Goal: Task Accomplishment & Management: Manage account settings

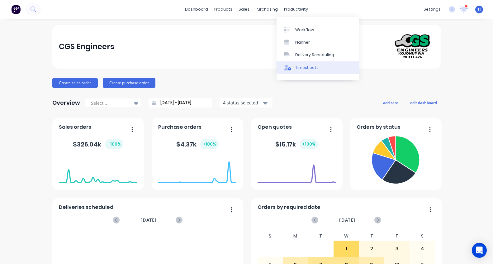
click at [305, 63] on link "Timesheets" at bounding box center [318, 67] width 83 height 12
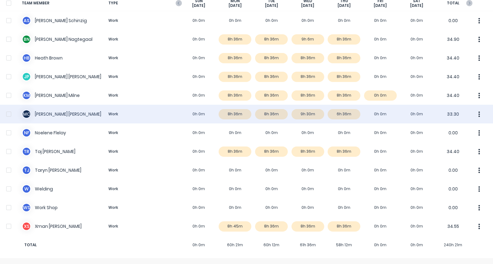
scroll to position [54, 0]
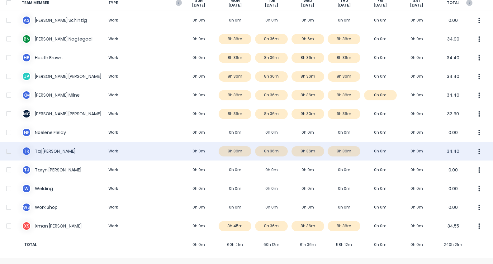
click at [58, 150] on div "T R [PERSON_NAME] Work 0h 0m 8h 36m 8h 36m 8h 36m 8h 36m 0h 0m 0h 0m 34.40" at bounding box center [246, 151] width 493 height 19
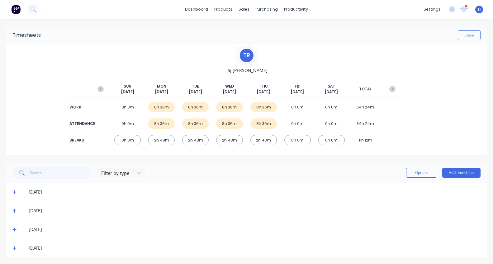
scroll to position [1, 0]
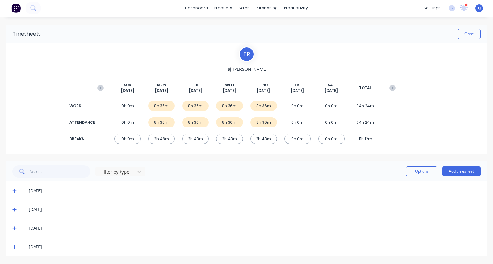
click at [14, 246] on icon at bounding box center [14, 247] width 4 height 4
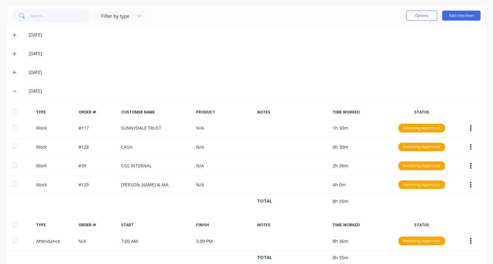
scroll to position [0, 0]
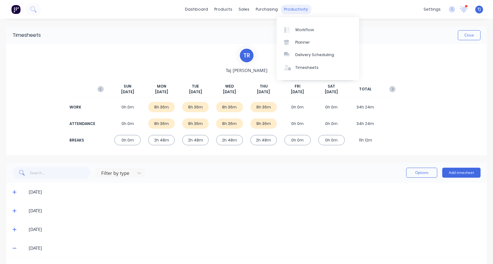
click at [299, 11] on div "productivity" at bounding box center [296, 9] width 30 height 9
click at [301, 64] on link "Timesheets" at bounding box center [318, 67] width 83 height 12
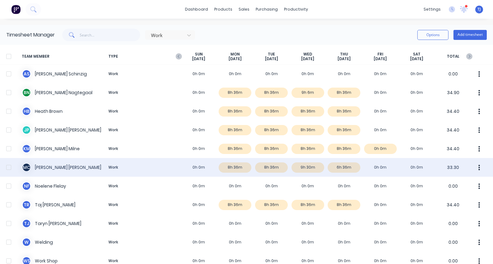
click at [79, 165] on div "M C [PERSON_NAME] Work 0h 0m 8h 36m 8h 36m 9h 30m 6h 36m 0h 0m 0h 0m 33.30" at bounding box center [246, 167] width 493 height 19
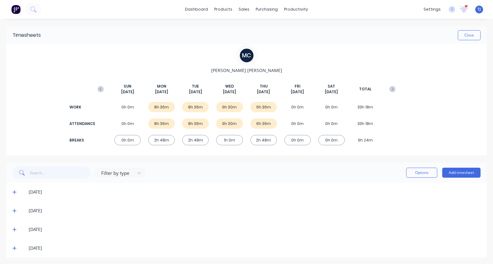
scroll to position [1, 0]
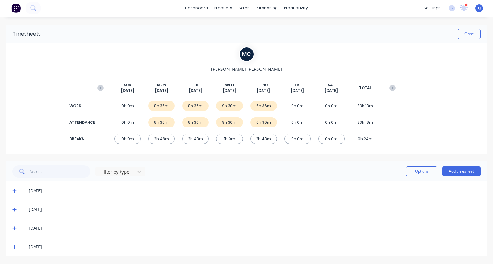
click at [16, 246] on icon at bounding box center [14, 246] width 4 height 4
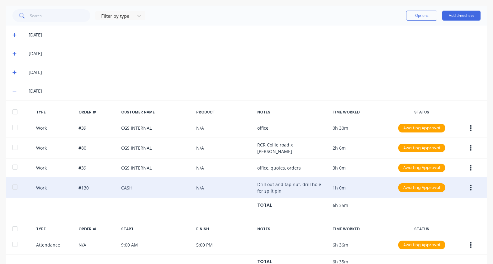
click at [267, 182] on div "Work #130 CASH N/A Drill out and tap nut. drill hole for spilt pin 1h 0m Awaiti…" at bounding box center [246, 187] width 480 height 21
click at [335, 184] on div "Work #130 CASH N/A Drill out and tap nut. drill hole for spilt pin 1h 0m Awaiti…" at bounding box center [246, 187] width 480 height 21
click at [271, 180] on div "Work #130 CASH N/A Drill out and tap nut. drill hole for spilt pin 1h 0m Awaiti…" at bounding box center [246, 187] width 480 height 21
click at [126, 183] on div "Work #130 CASH N/A Drill out and tap nut. drill hole for spilt pin 1h 0m Awaiti…" at bounding box center [246, 187] width 480 height 21
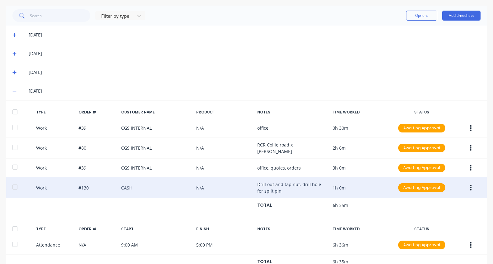
click at [87, 184] on div "Work #130 CASH N/A Drill out and tap nut. drill hole for spilt pin 1h 0m Awaiti…" at bounding box center [246, 187] width 480 height 21
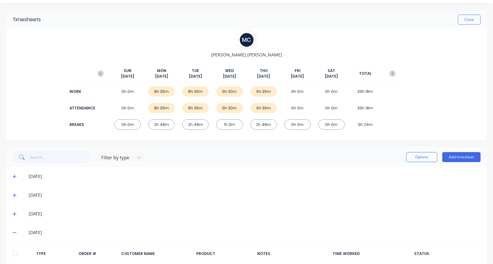
scroll to position [0, 0]
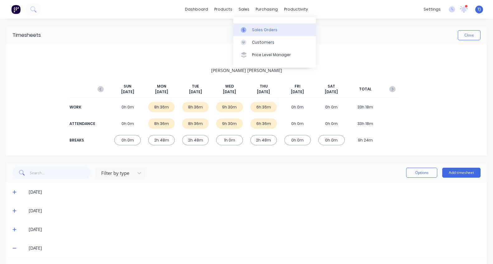
click at [261, 31] on div "Sales Orders" at bounding box center [265, 30] width 26 height 6
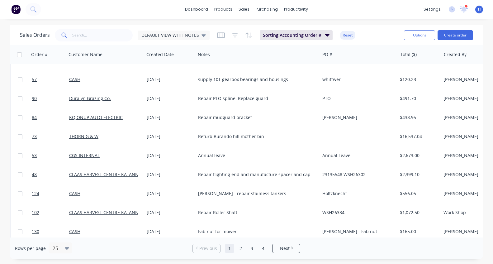
scroll to position [156, 0]
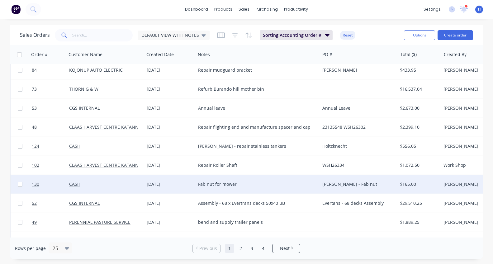
drag, startPoint x: 245, startPoint y: 183, endPoint x: 194, endPoint y: 181, distance: 50.8
click at [194, 181] on div "130 CASH [DATE] Fab nut for mower [PERSON_NAME] - Fab nut $165.00 [PERSON_NAME]…" at bounding box center [325, 184] width 628 height 19
copy div "Fab nut for mower"
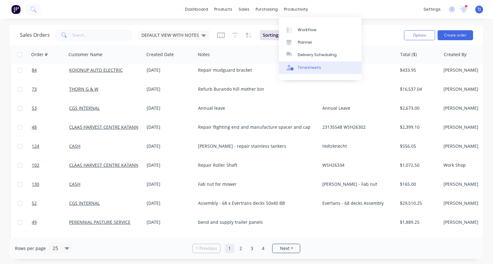
click at [306, 68] on div "Timesheets" at bounding box center [309, 68] width 23 height 6
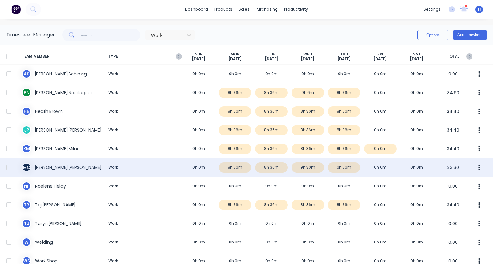
click at [30, 164] on div "M C [PERSON_NAME] Work 0h 0m 8h 36m 8h 36m 9h 30m 6h 36m 0h 0m 0h 0m 33.30" at bounding box center [246, 167] width 493 height 19
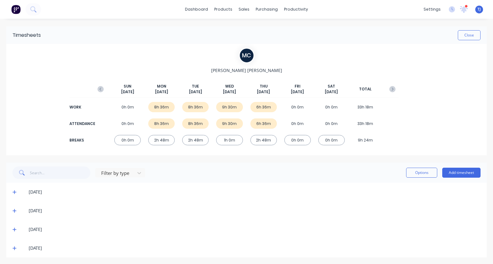
click at [14, 247] on icon at bounding box center [14, 248] width 4 height 4
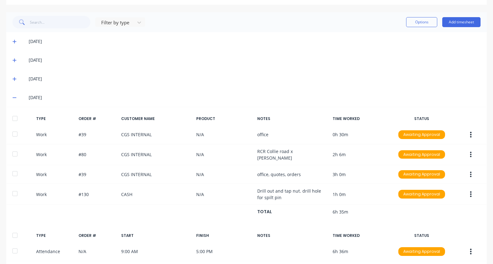
scroll to position [156, 0]
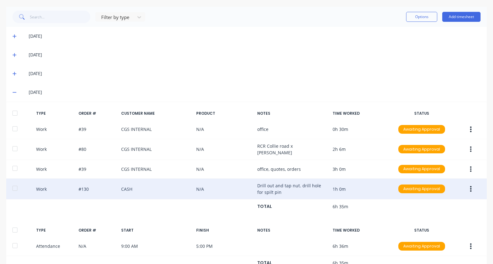
click at [470, 185] on icon "button" at bounding box center [471, 188] width 2 height 7
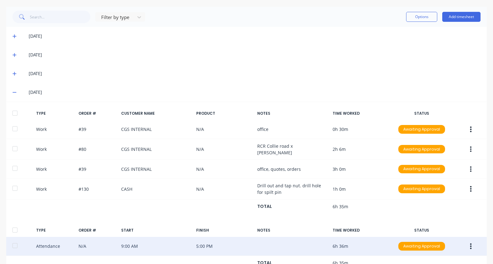
click at [43, 242] on div "Attendance N/A 9:00 AM 5:00 PM 6h 36m Awaiting Approval" at bounding box center [246, 246] width 480 height 19
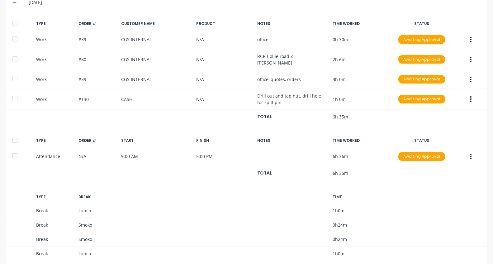
scroll to position [272, 0]
